Goal: Contribute content

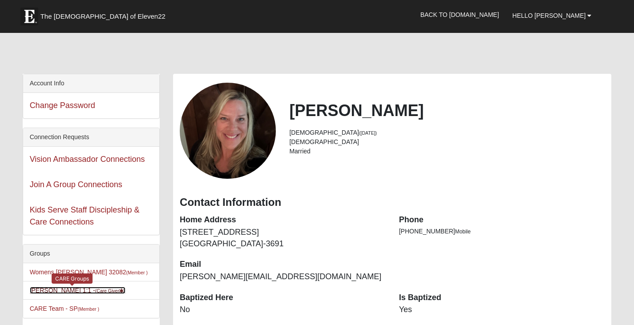
click at [64, 292] on link "[PERSON_NAME] 1:1 - (Care Giver )" at bounding box center [78, 290] width 96 height 7
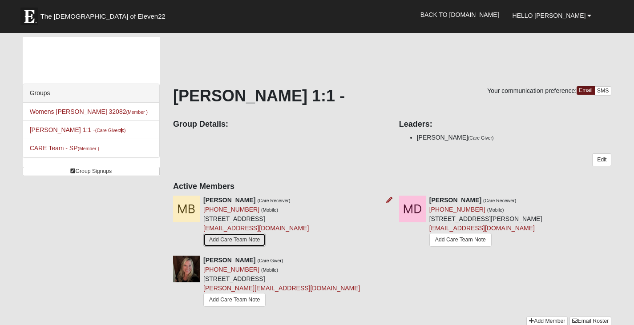
click at [226, 240] on link "Add Care Team Note" at bounding box center [234, 240] width 62 height 14
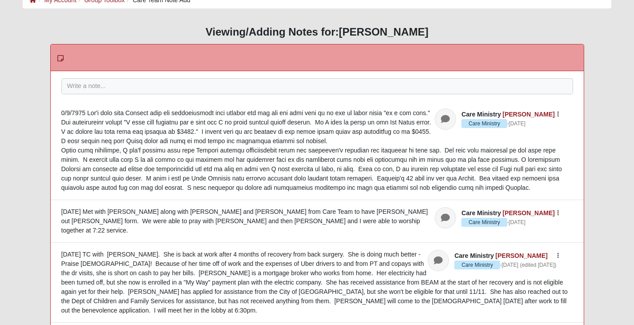
scroll to position [45, 0]
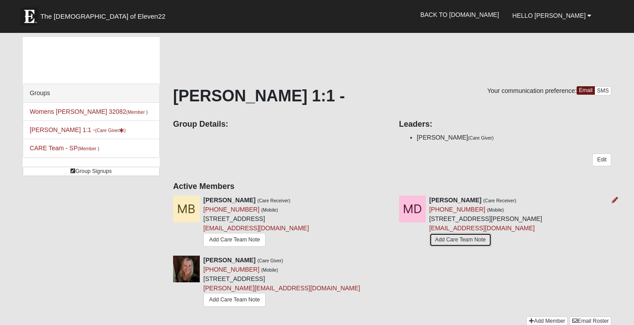
click at [450, 240] on link "Add Care Team Note" at bounding box center [461, 240] width 62 height 14
